Goal: Information Seeking & Learning: Compare options

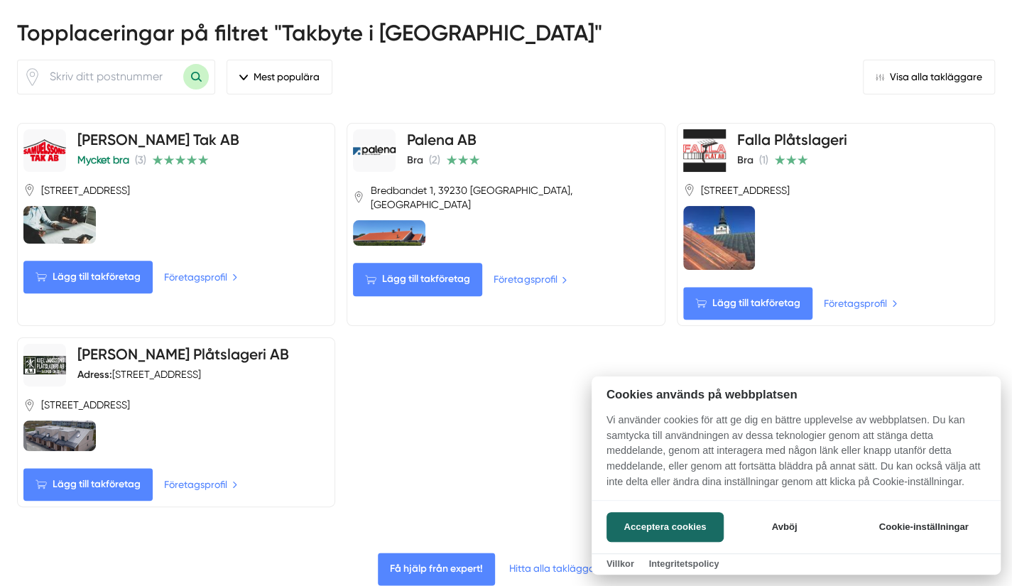
scroll to position [568, 0]
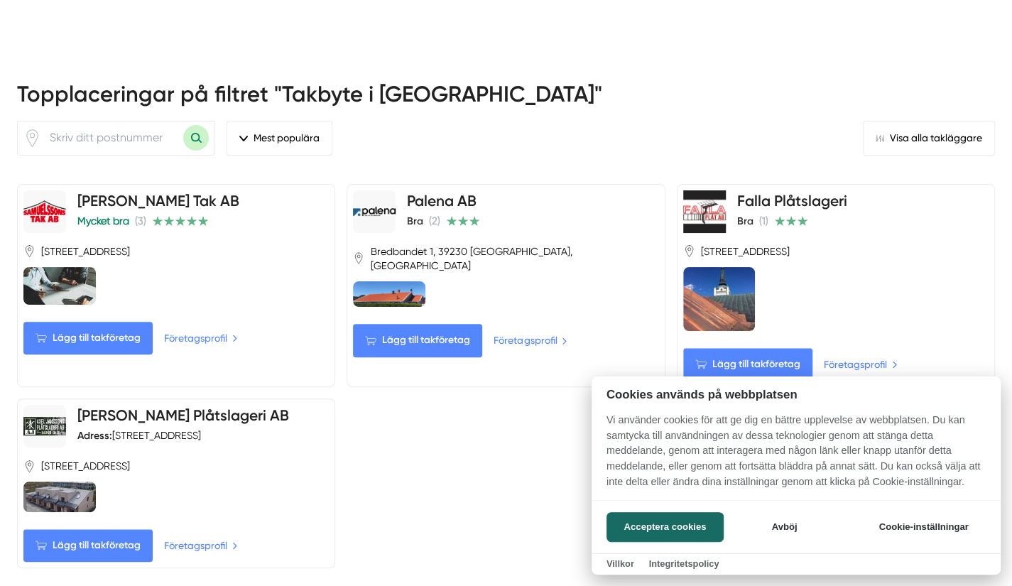
click at [781, 148] on div at bounding box center [506, 293] width 1012 height 586
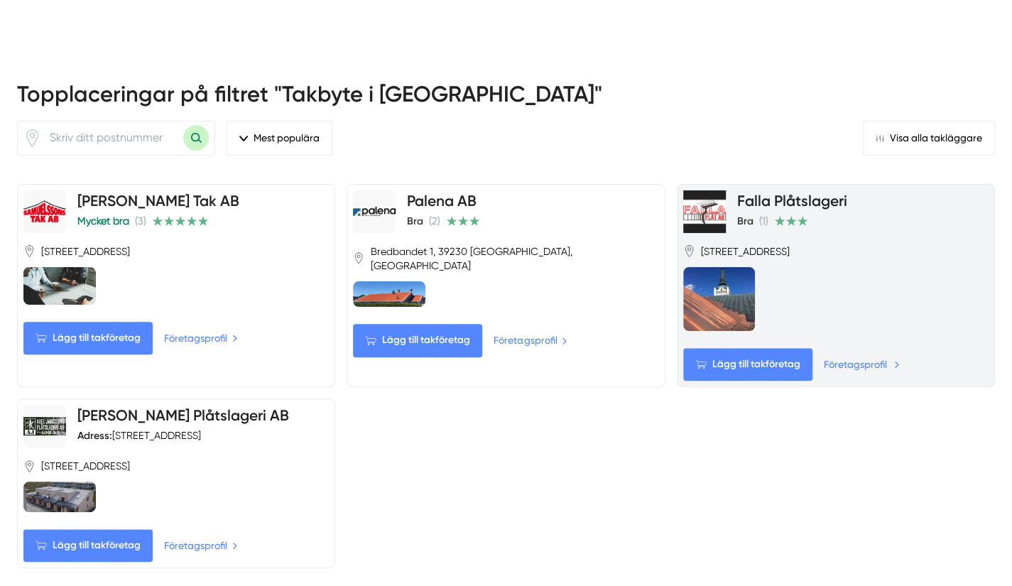
click at [863, 357] on link "Företagsprofil" at bounding box center [862, 365] width 76 height 16
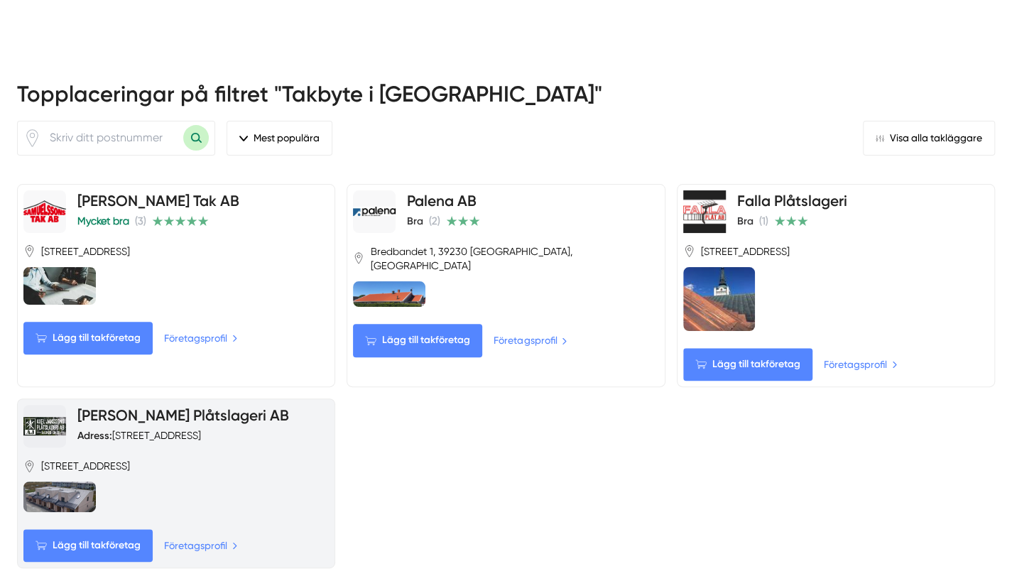
click at [150, 406] on link "Axel Janssons Plåtslageri AB" at bounding box center [183, 415] width 212 height 18
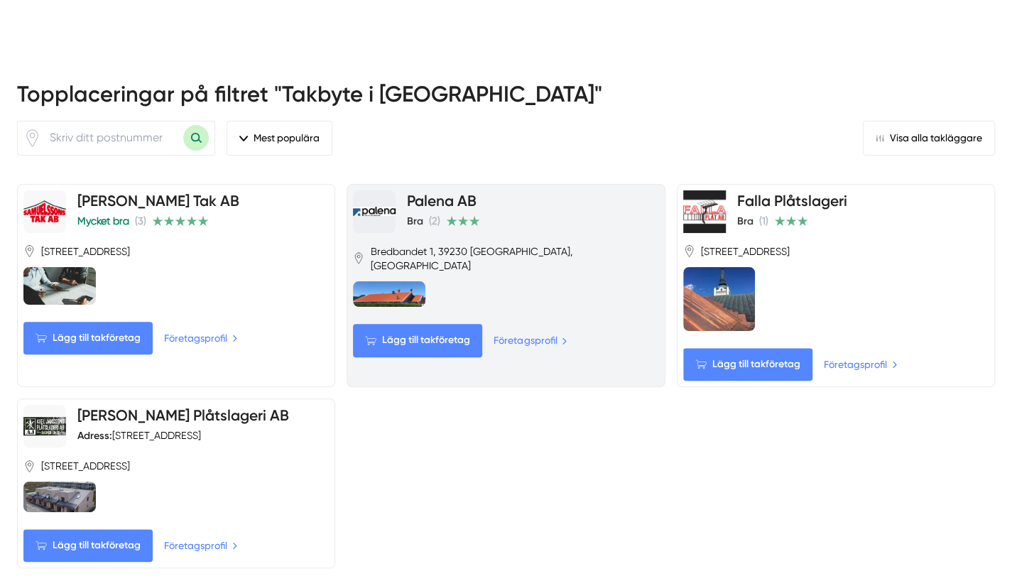
click at [443, 190] on h4 "Palena AB" at bounding box center [443, 201] width 73 height 23
click at [432, 192] on link "Palena AB" at bounding box center [442, 201] width 70 height 18
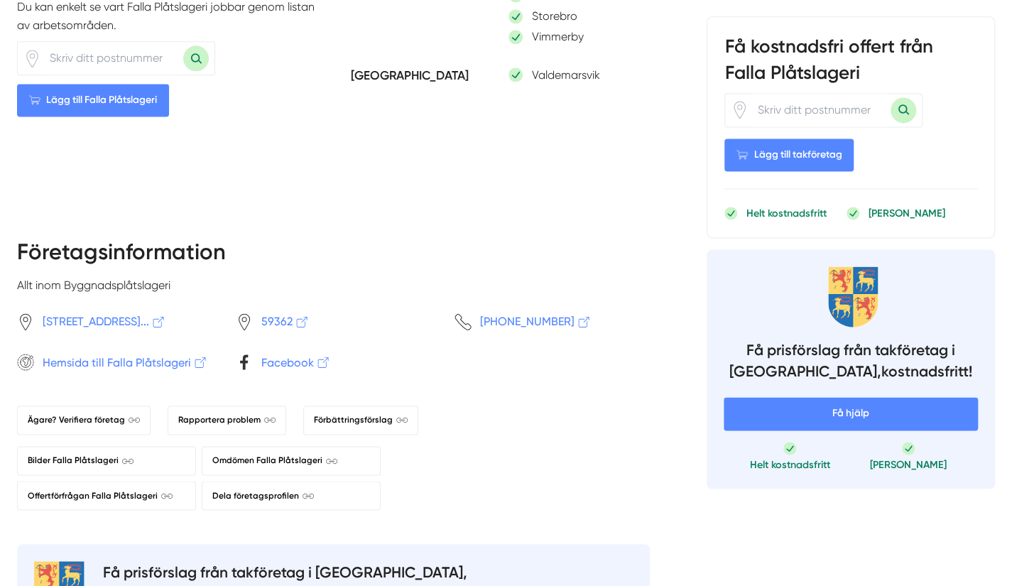
scroll to position [1066, 0]
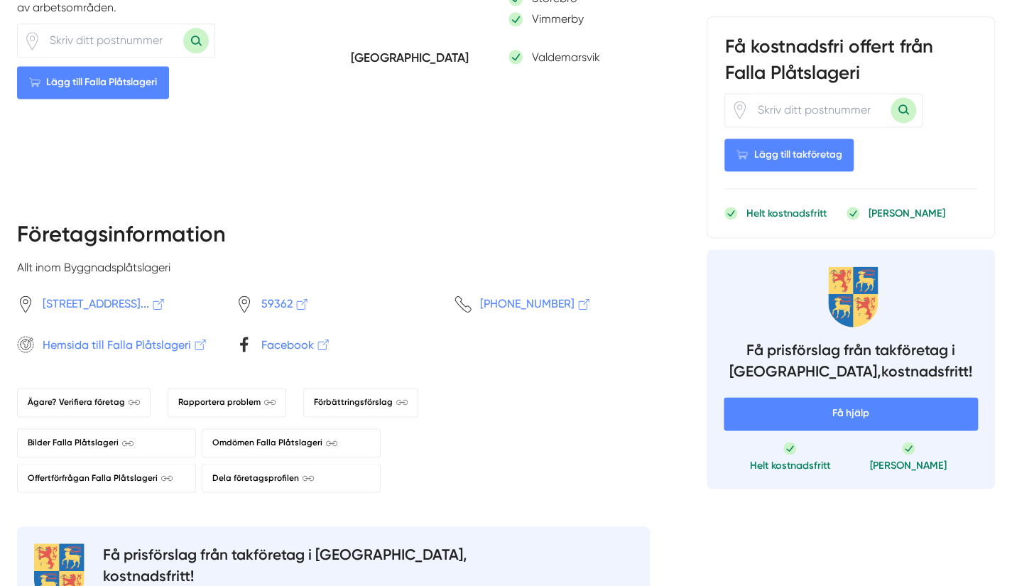
click at [153, 354] on span "Hemsida till Falla Plåtslageri" at bounding box center [126, 345] width 166 height 18
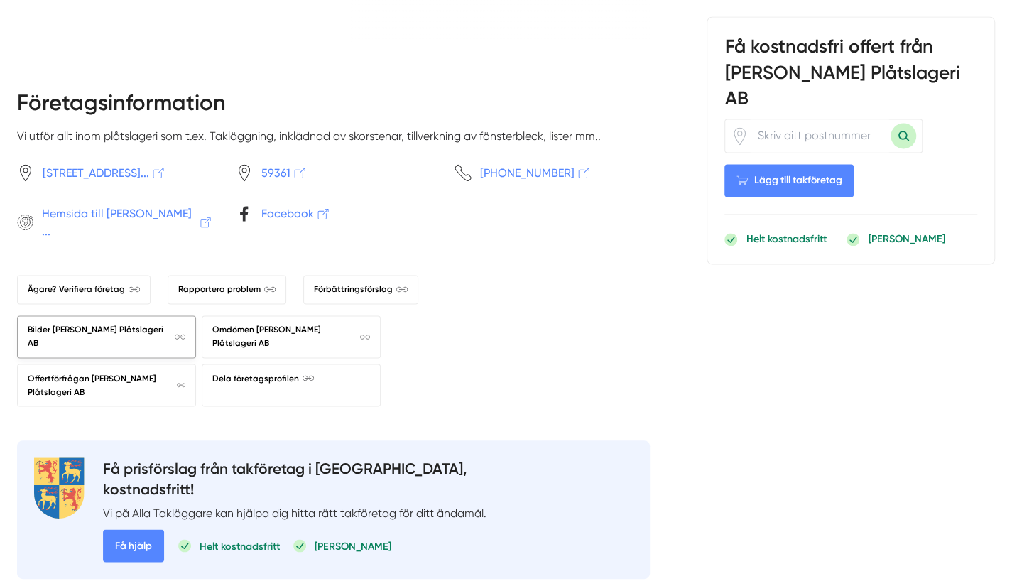
scroll to position [1209, 0]
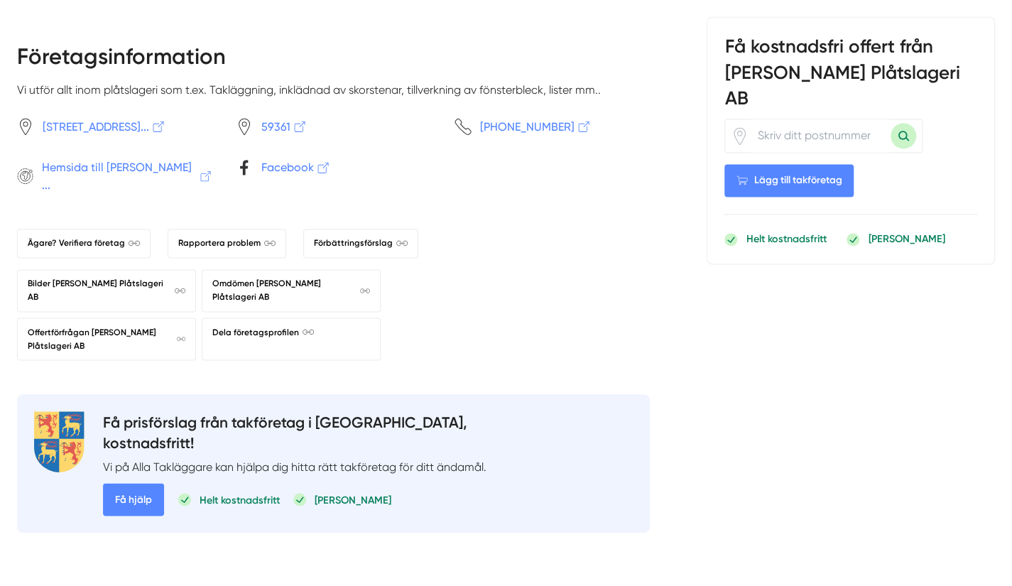
click at [111, 194] on span "Hemsida till Axel Janssons ..." at bounding box center [127, 176] width 171 height 36
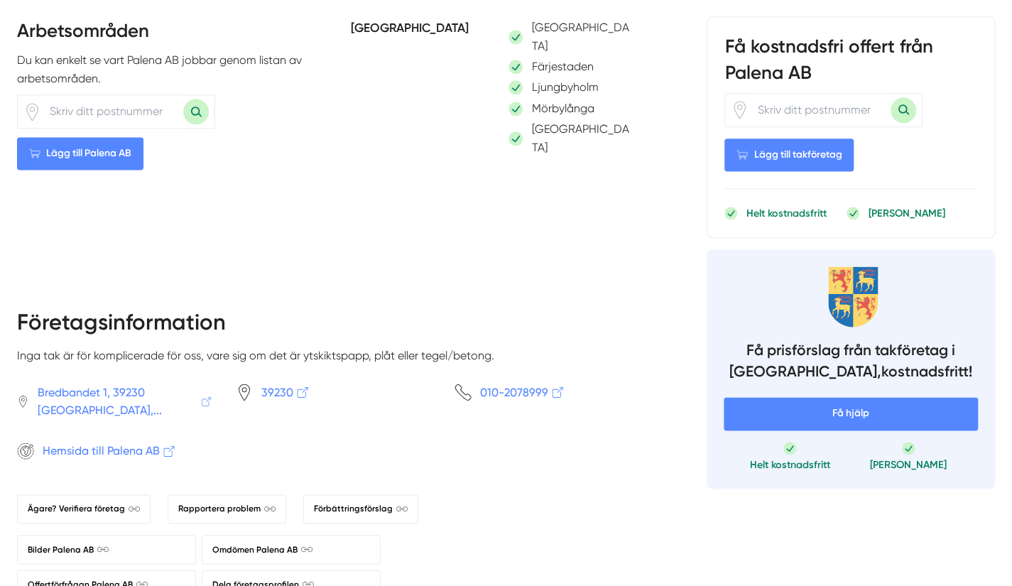
scroll to position [1066, 0]
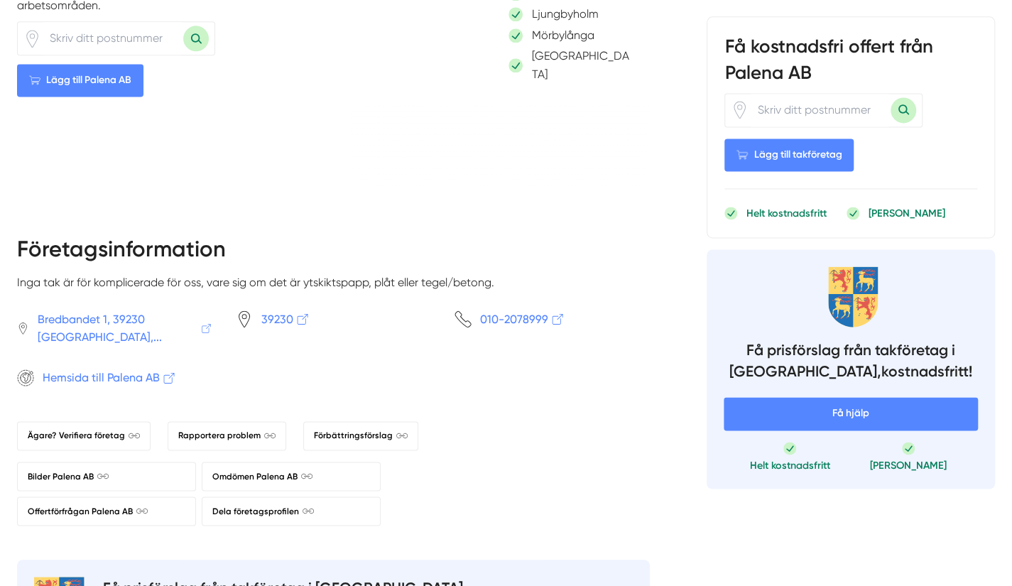
click at [110, 369] on span "Hemsida till Palena AB" at bounding box center [110, 378] width 134 height 18
